Goal: Information Seeking & Learning: Learn about a topic

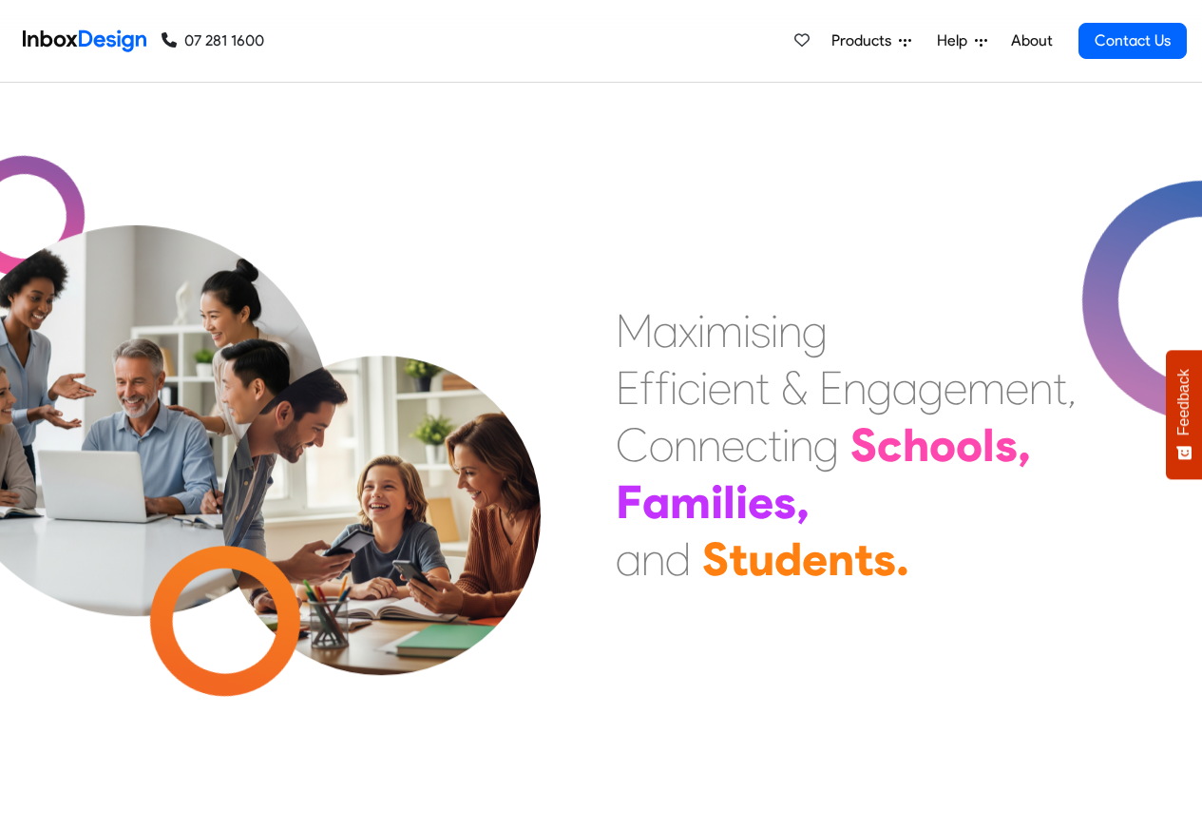
scroll to position [684, 0]
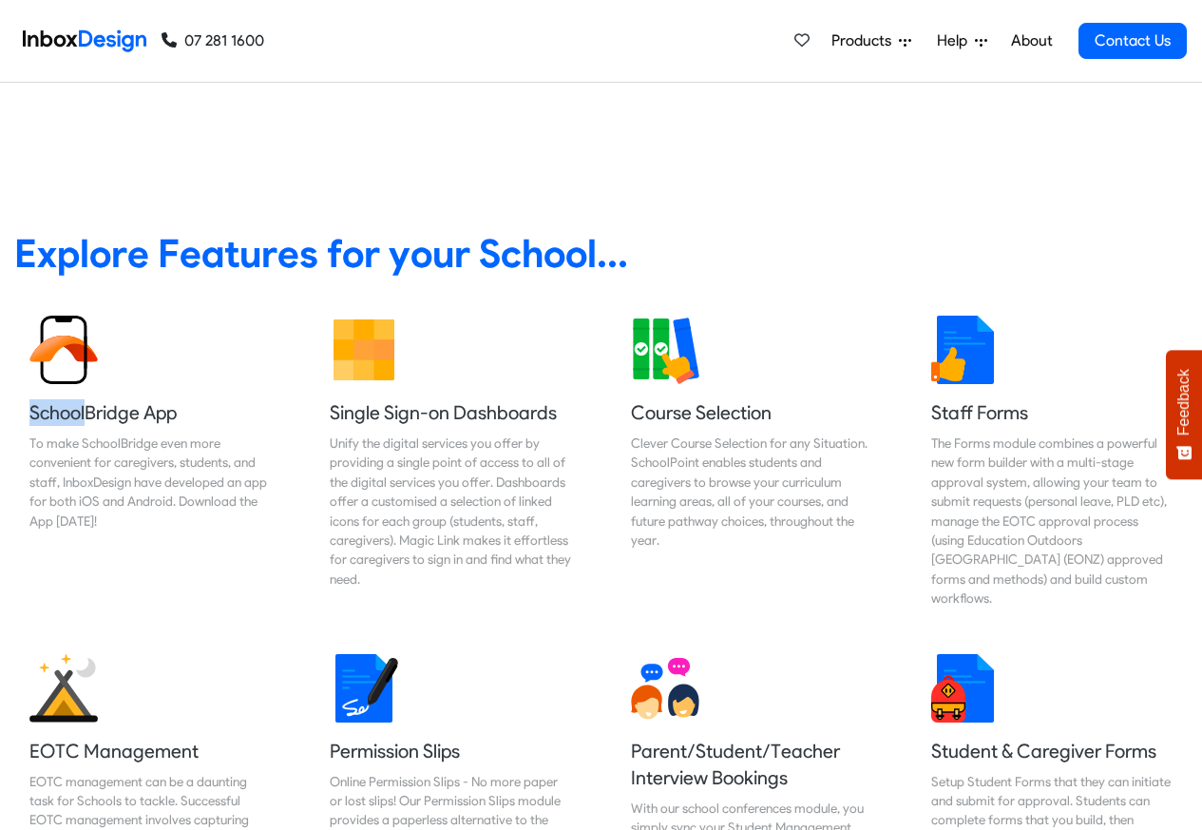
click at [1029, 41] on link "About" at bounding box center [1031, 41] width 52 height 38
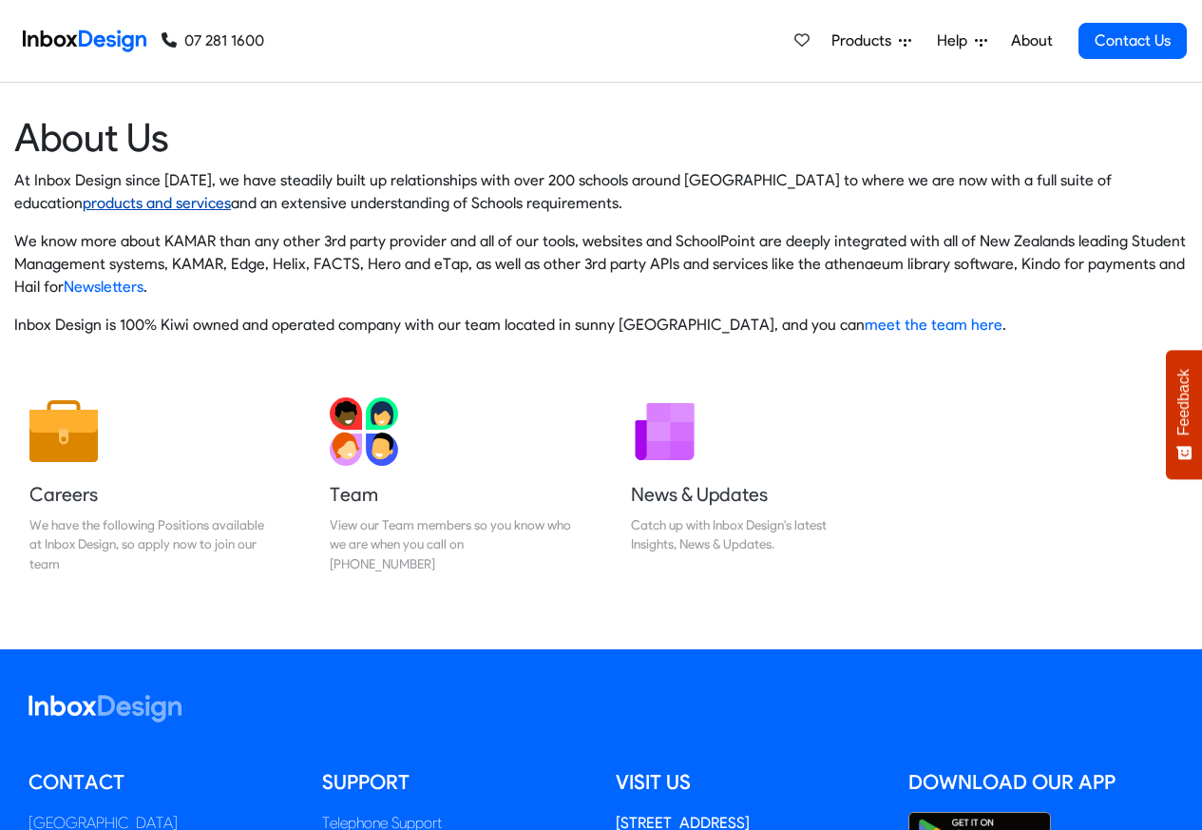
click at [83, 203] on link "products and services" at bounding box center [157, 203] width 148 height 18
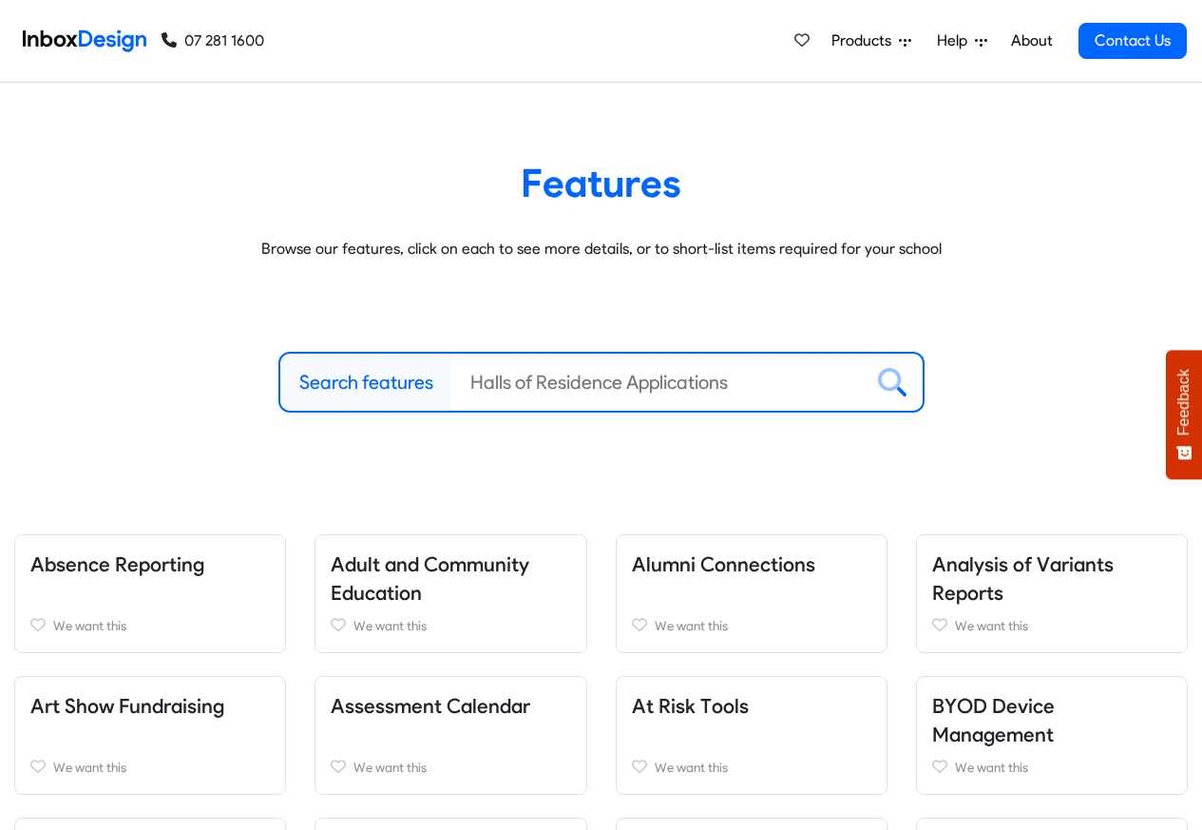
click at [377, 383] on label "Search features" at bounding box center [366, 382] width 134 height 29
click at [451, 383] on input "Search features" at bounding box center [656, 381] width 411 height 57
paste input "bespoke"
type input "bespoke"
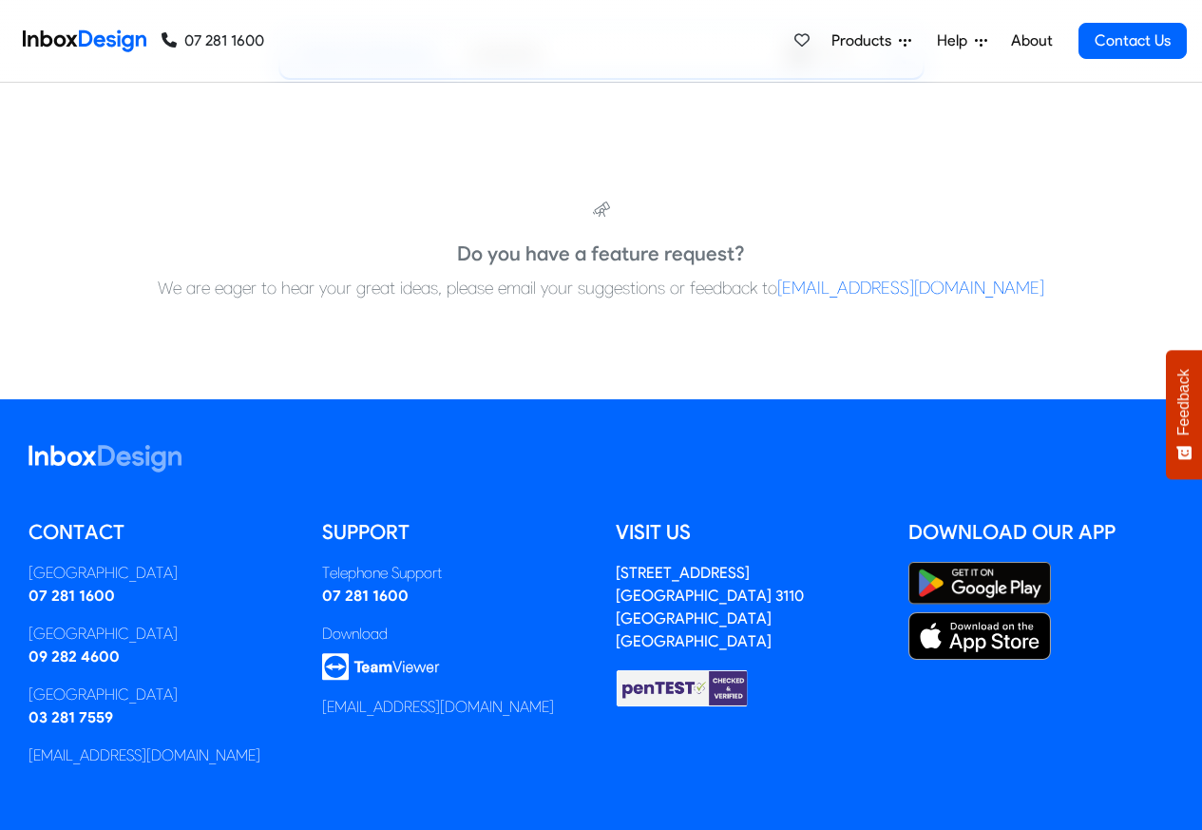
scroll to position [399, 0]
